Goal: Task Accomplishment & Management: Complete application form

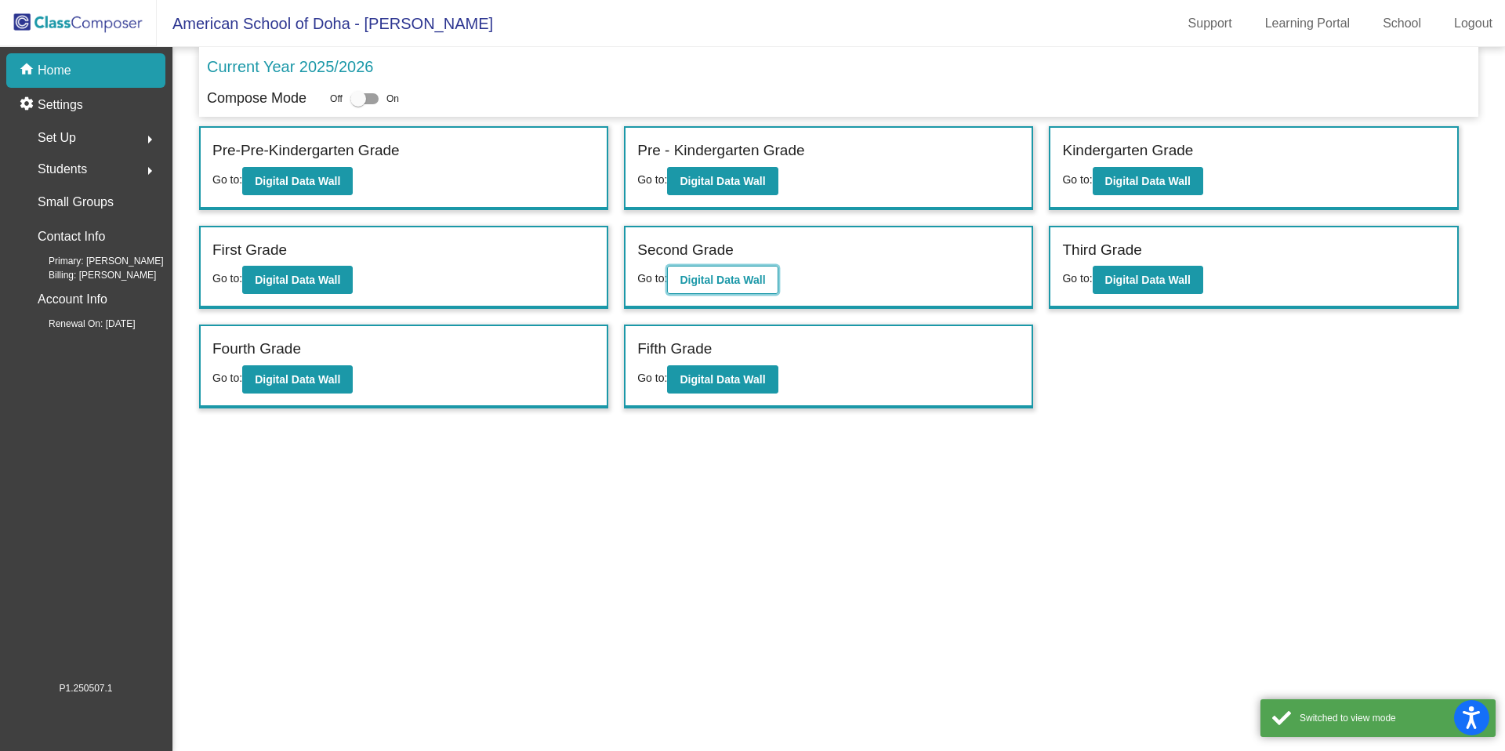
click at [746, 274] on b "Digital Data Wall" at bounding box center [722, 280] width 85 height 13
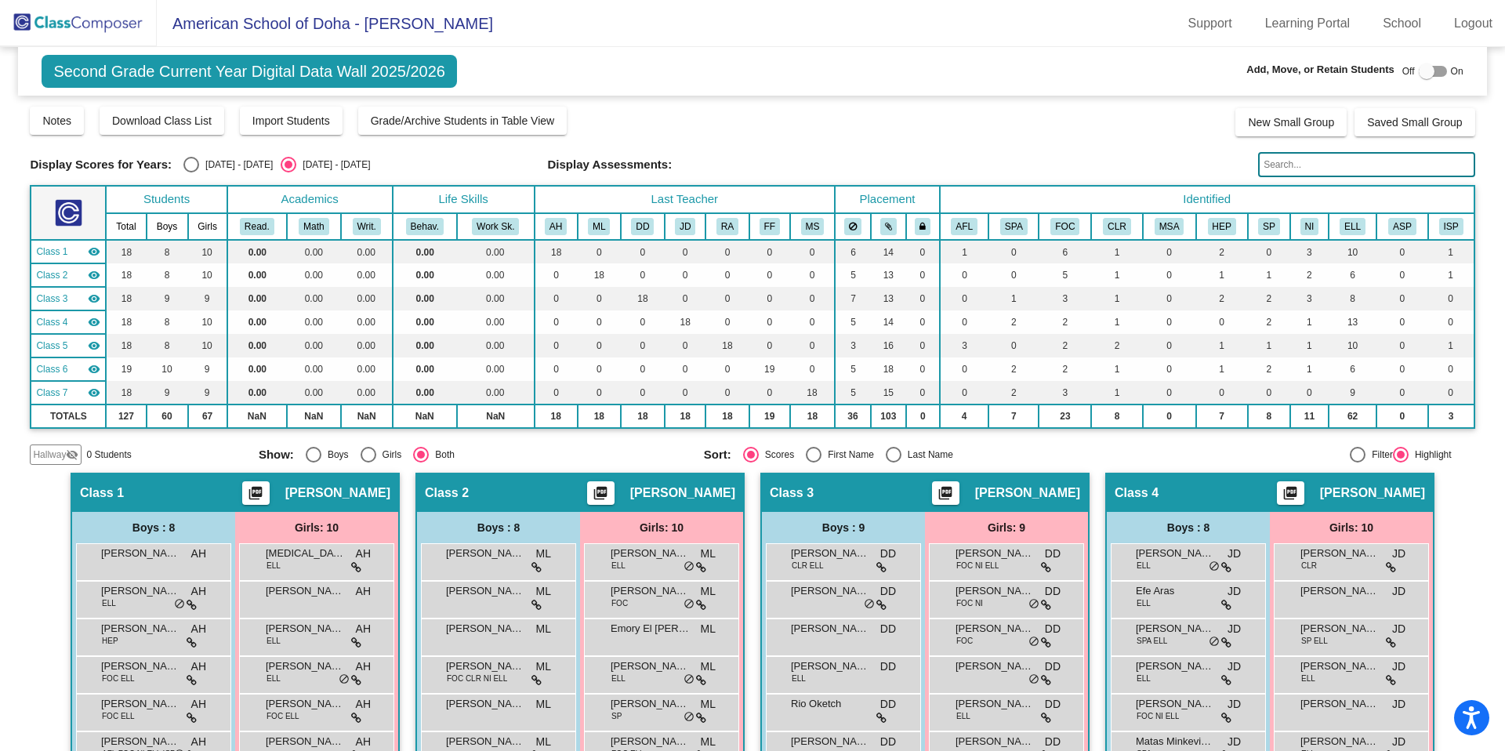
click at [1419, 75] on div at bounding box center [1427, 71] width 16 height 16
checkbox input "true"
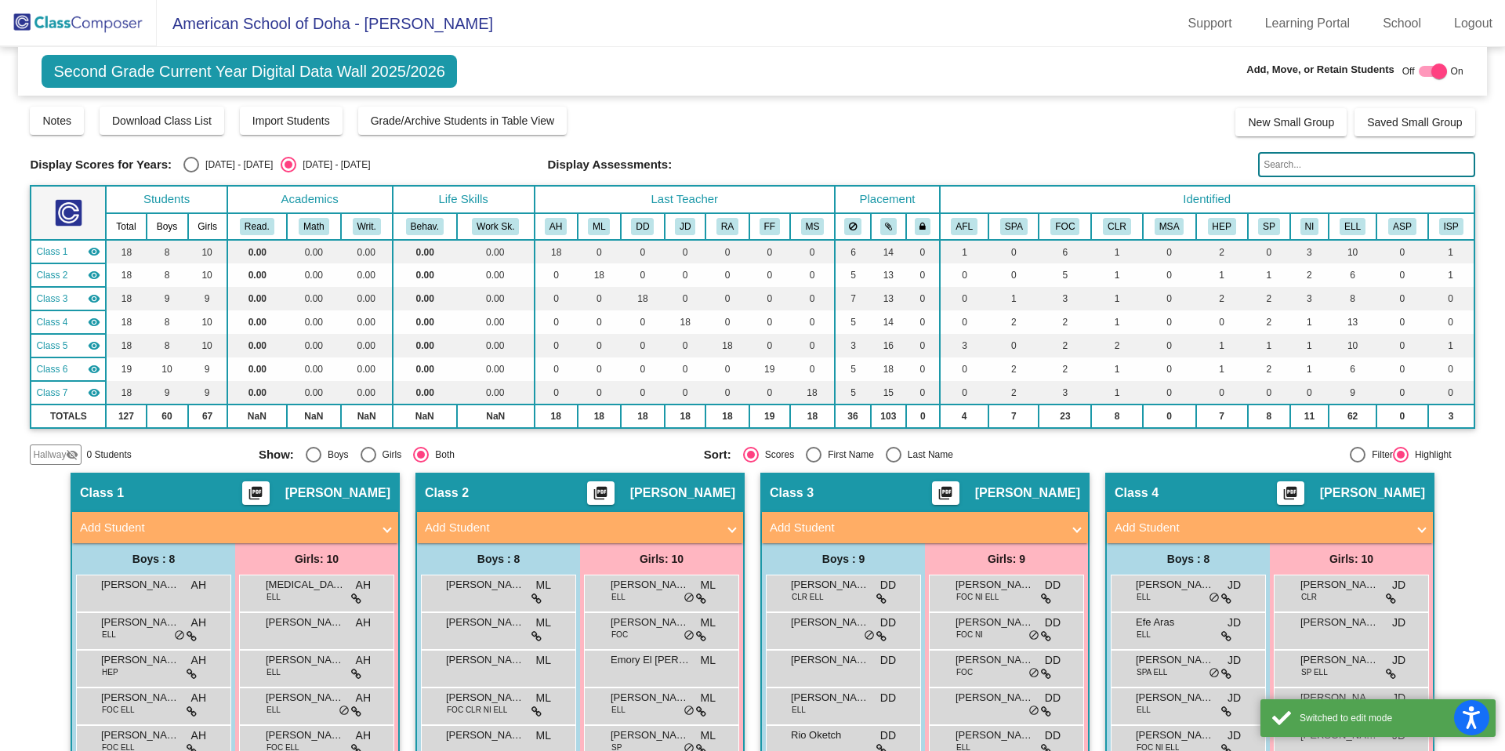
scroll to position [5, 0]
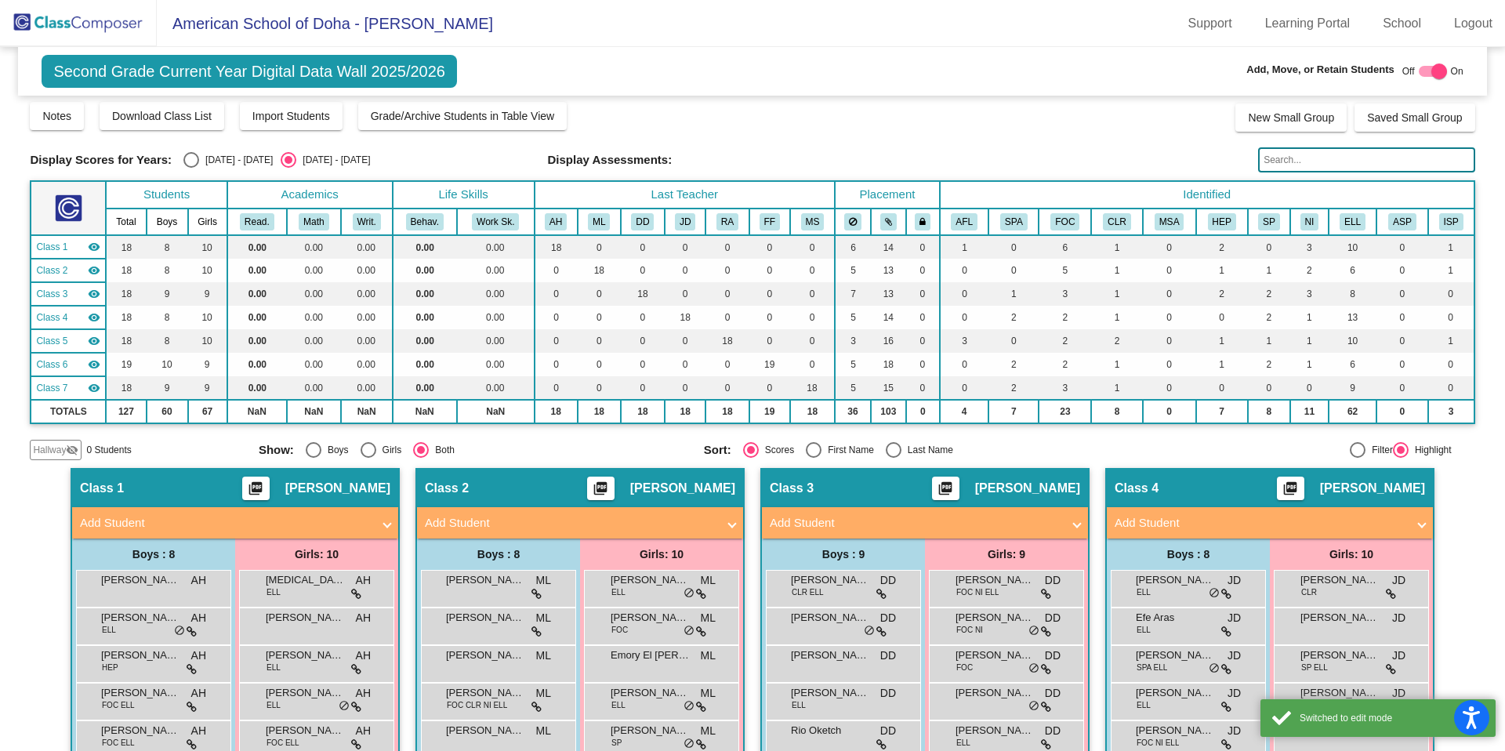
click at [1074, 523] on span at bounding box center [1077, 523] width 6 height 18
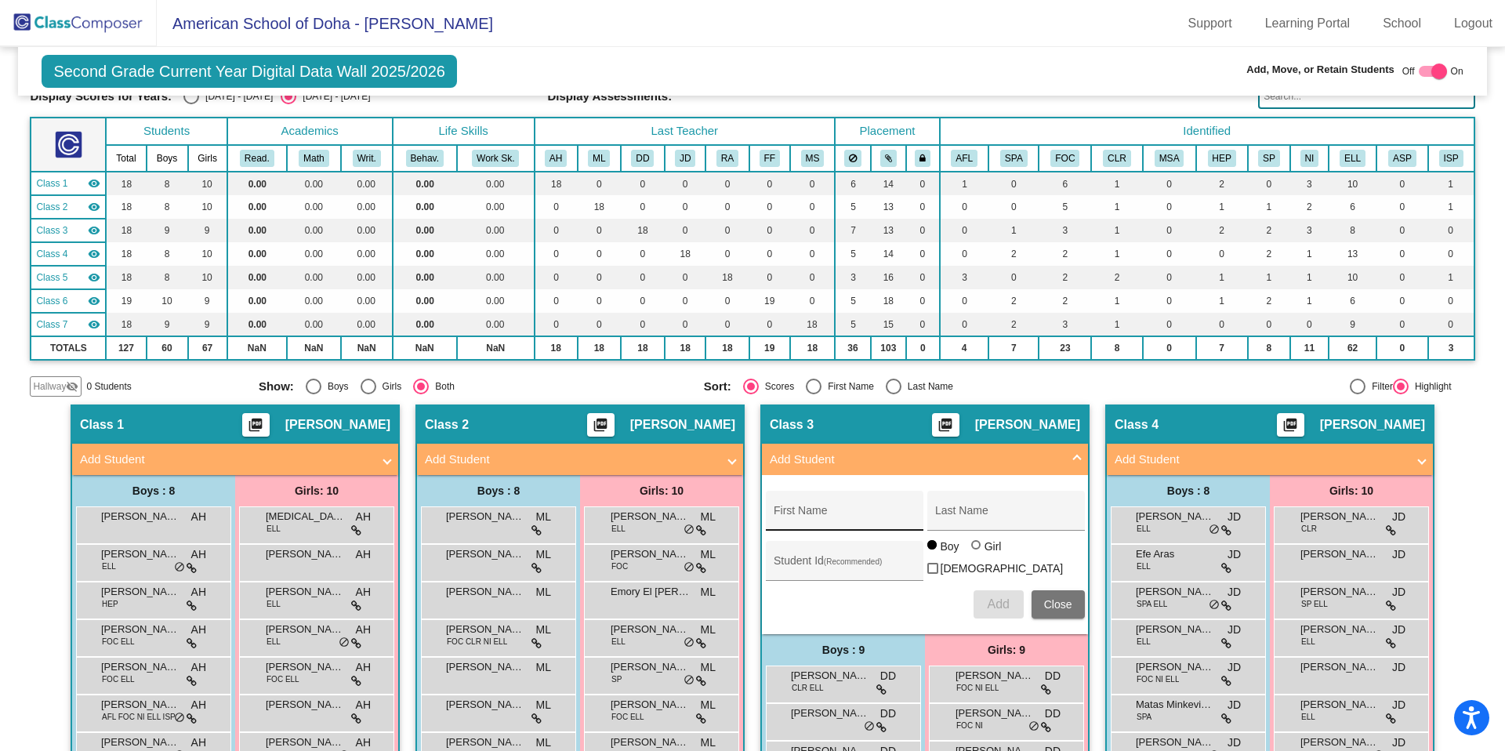
scroll to position [97, 0]
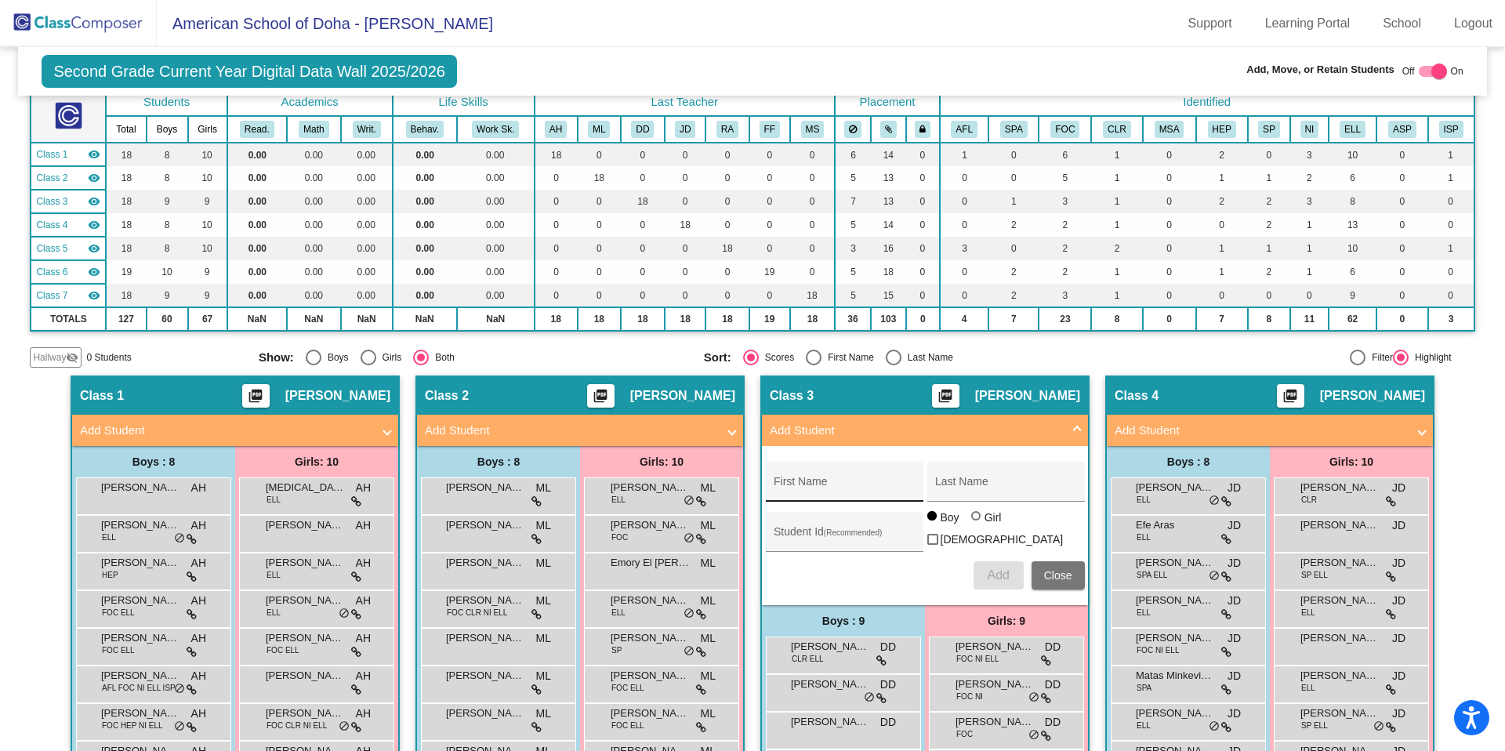
click at [778, 483] on input "First Name" at bounding box center [844, 487] width 141 height 13
type input "Jazelle-mbua"
type input "Otakore"
type input "19653"
click at [974, 521] on div at bounding box center [975, 515] width 9 height 9
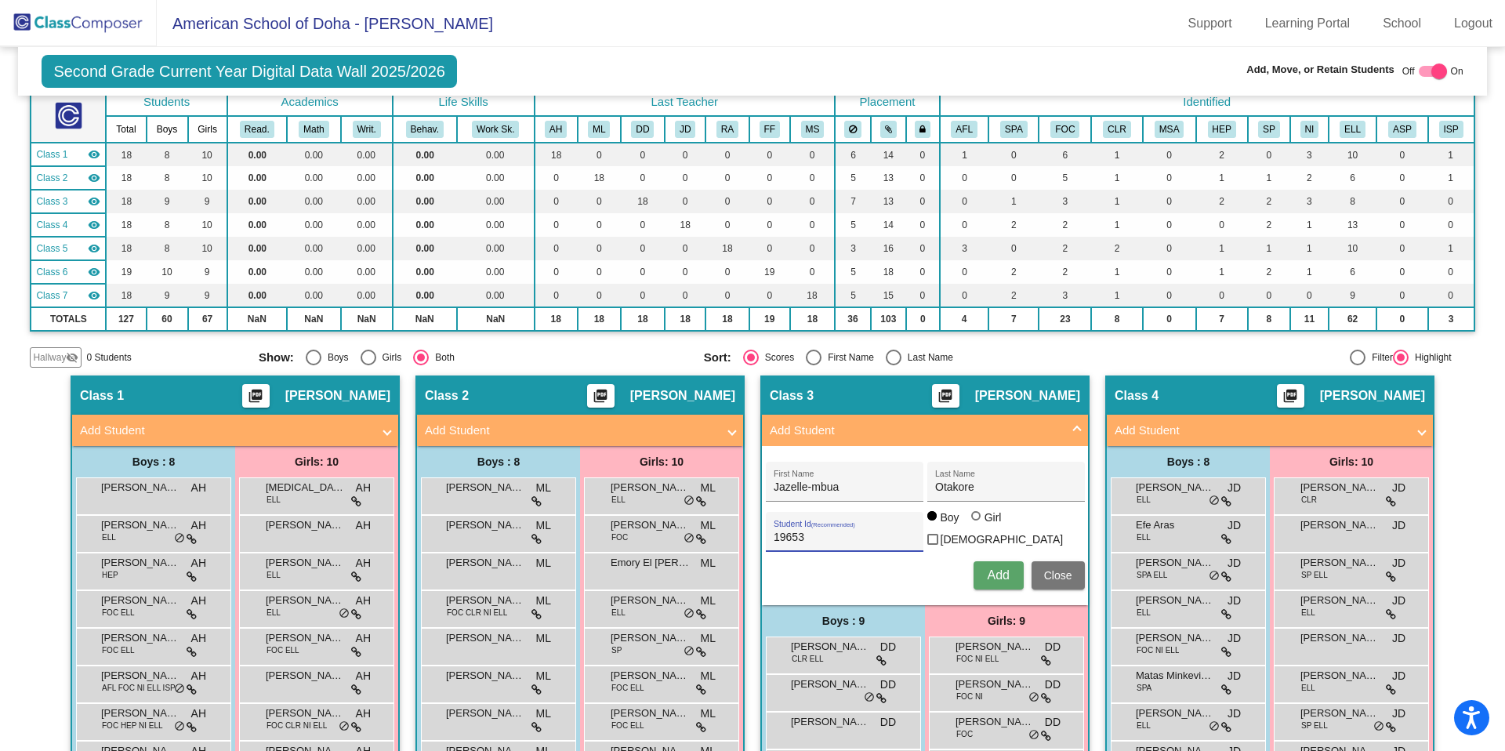
click at [977, 524] on input "Girl" at bounding box center [977, 524] width 1 height 1
radio input "true"
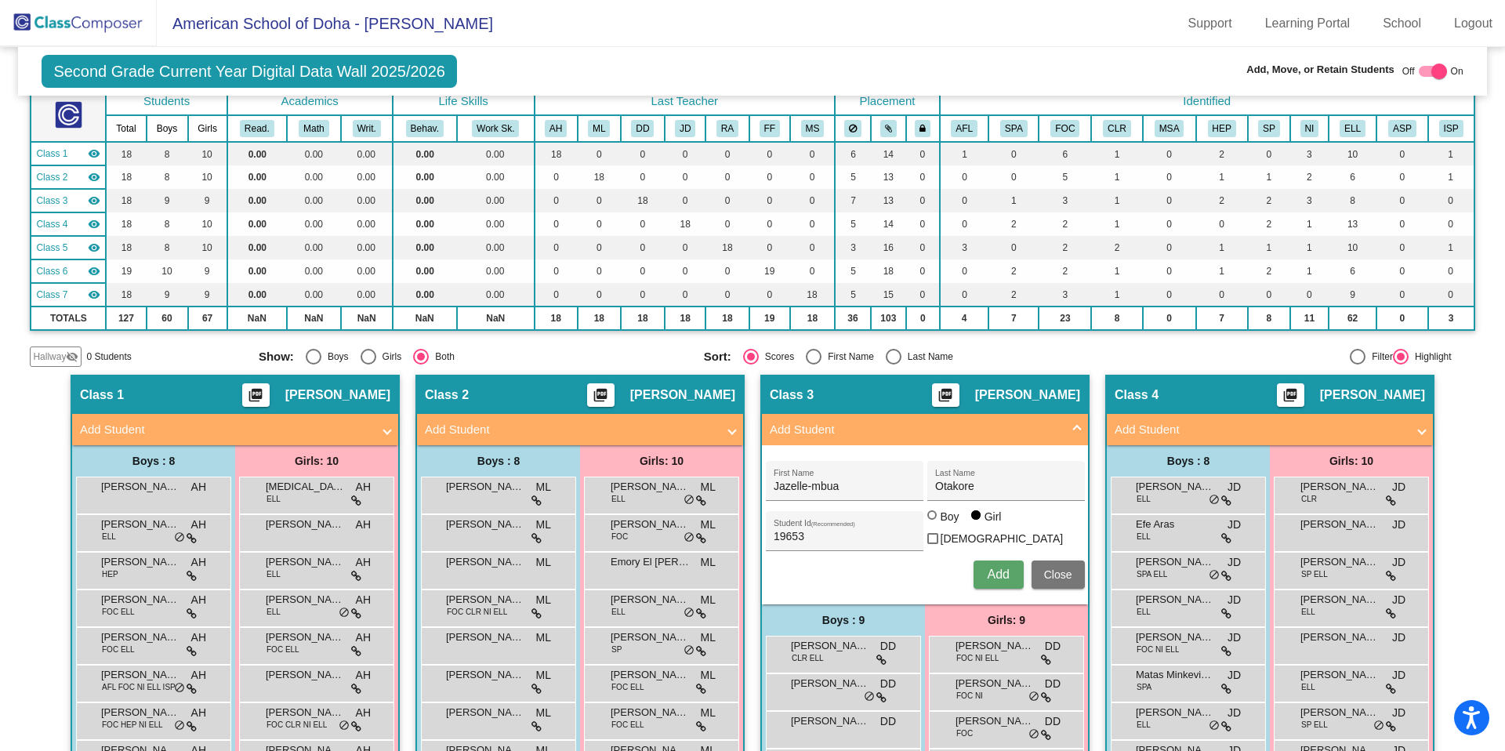
scroll to position [96, 0]
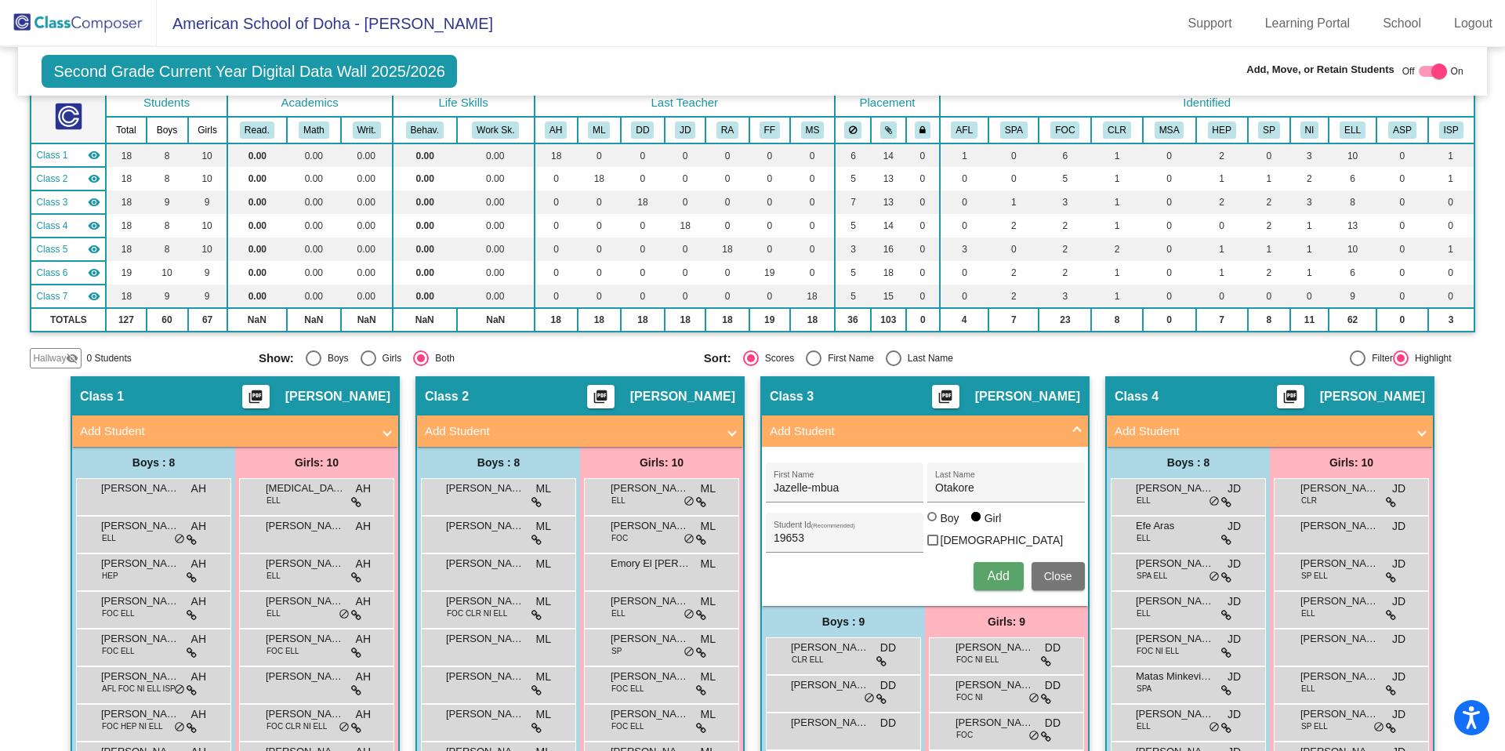
click at [987, 575] on span "Add" at bounding box center [998, 575] width 22 height 13
